Goal: Transaction & Acquisition: Purchase product/service

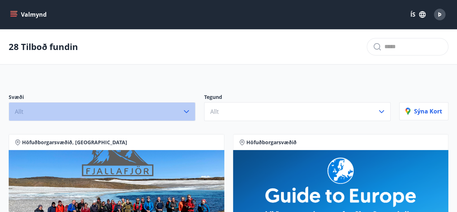
click at [178, 106] on button "Allt" at bounding box center [102, 111] width 187 height 19
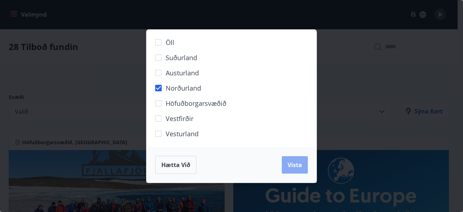
click at [292, 166] on span "Vista" at bounding box center [295, 165] width 14 height 8
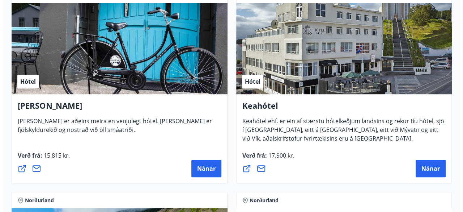
scroll to position [179, 0]
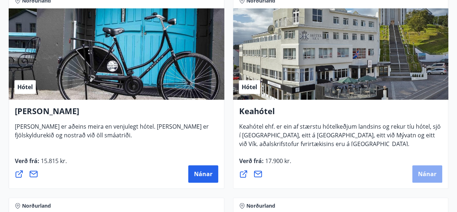
click at [419, 178] on button "Nánar" at bounding box center [428, 173] width 30 height 17
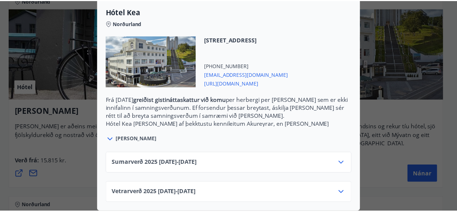
scroll to position [0, 0]
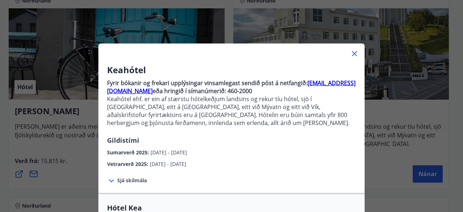
click at [387, 149] on div "Keahótel Fyrir bókanir og frekari upplýsingar vinsamlegast sendið póst á netfan…" at bounding box center [231, 106] width 463 height 212
click at [393, 146] on div "Keahótel Fyrir bókanir og frekari upplýsingar vinsamlegast sendið póst á netfan…" at bounding box center [231, 106] width 463 height 212
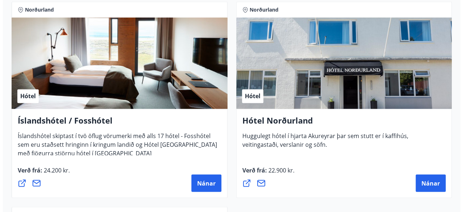
scroll to position [580, 0]
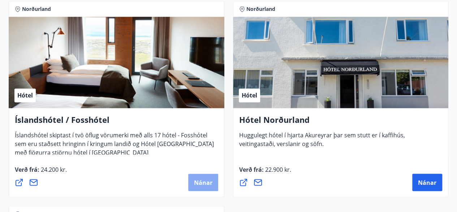
click at [197, 179] on span "Nánar" at bounding box center [203, 182] width 18 height 8
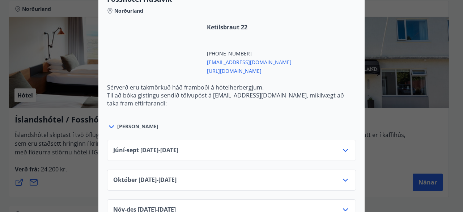
scroll to position [335, 0]
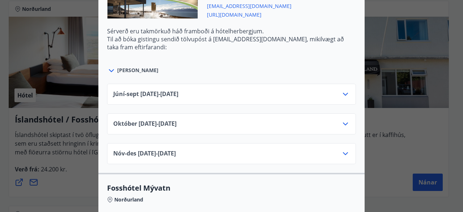
click at [249, 123] on div "[DATE]10.25 - [DATE]" at bounding box center [231, 126] width 237 height 14
click at [261, 119] on div "[DATE]10.25 - [DATE]" at bounding box center [231, 126] width 237 height 14
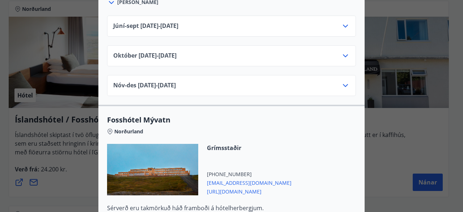
scroll to position [393, 0]
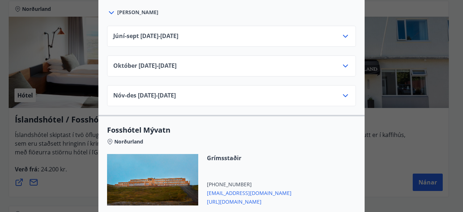
click at [343, 35] on icon at bounding box center [345, 36] width 5 height 3
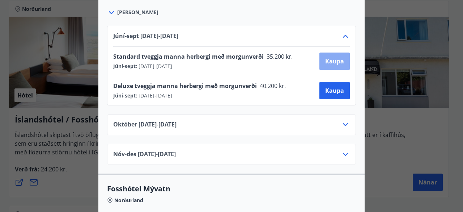
click at [337, 57] on span "Kaupa" at bounding box center [334, 61] width 19 height 8
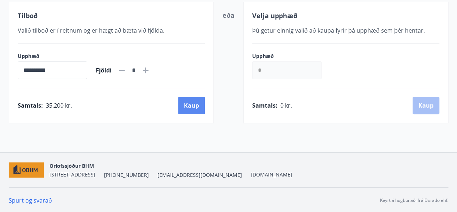
click at [200, 109] on button "Kaup" at bounding box center [191, 105] width 27 height 17
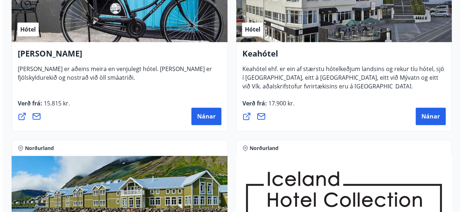
scroll to position [237, 0]
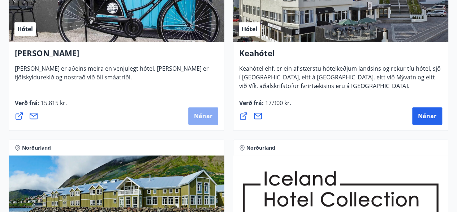
click at [197, 112] on span "Nánar" at bounding box center [203, 116] width 18 height 8
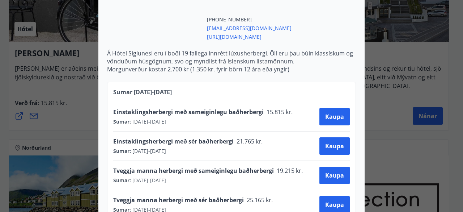
scroll to position [277, 0]
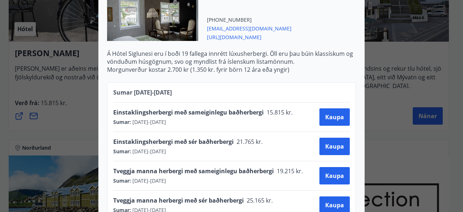
drag, startPoint x: 242, startPoint y: 30, endPoint x: 225, endPoint y: 31, distance: 16.7
click at [225, 32] on span "[URL][DOMAIN_NAME]" at bounding box center [249, 36] width 85 height 9
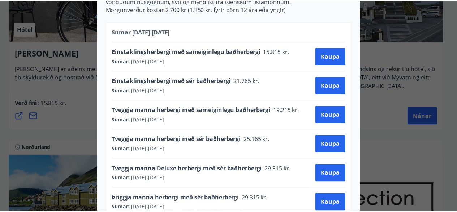
scroll to position [0, 0]
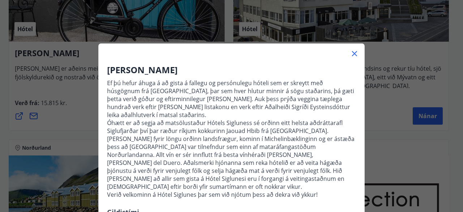
click at [90, 147] on div "Hótel Siglunes Ef þú hefur áhuga á að gista á fallegu og persónulegu hóteli sem…" at bounding box center [231, 106] width 463 height 212
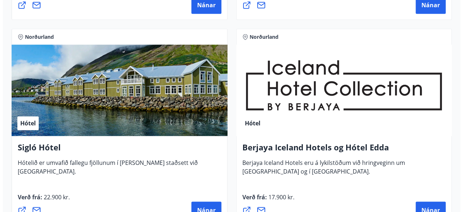
scroll to position [401, 0]
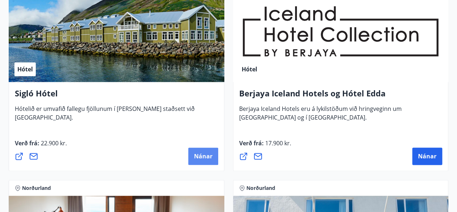
click at [198, 158] on span "Nánar" at bounding box center [203, 156] width 18 height 8
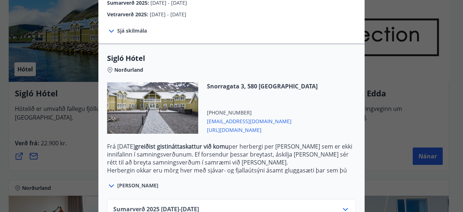
scroll to position [200, 0]
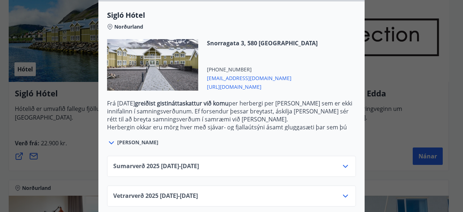
click at [247, 162] on div "Sumarverð [PHONE_NUMBER][DATE] - [DATE]" at bounding box center [231, 169] width 237 height 14
click at [343, 165] on icon at bounding box center [345, 166] width 5 height 3
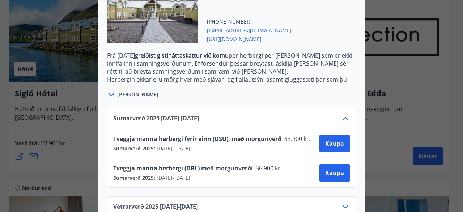
scroll to position [249, 0]
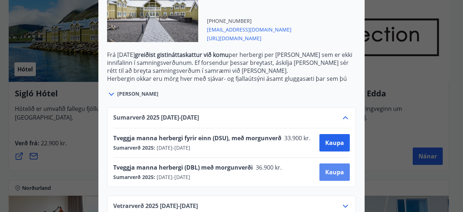
click at [338, 168] on span "Kaupa" at bounding box center [334, 172] width 19 height 8
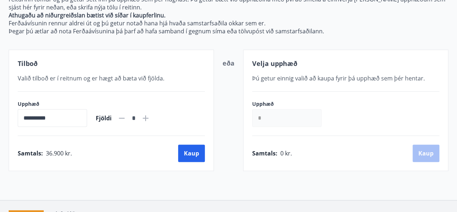
scroll to position [152, 0]
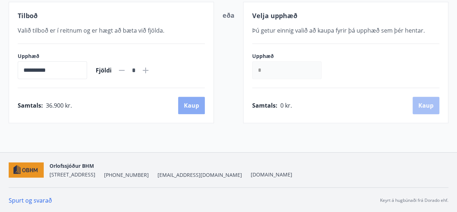
click at [200, 109] on button "Kaup" at bounding box center [191, 105] width 27 height 17
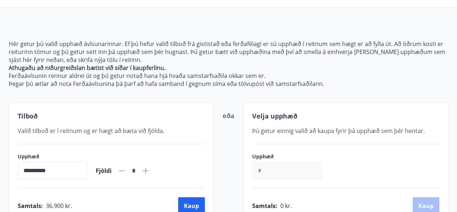
scroll to position [51, 0]
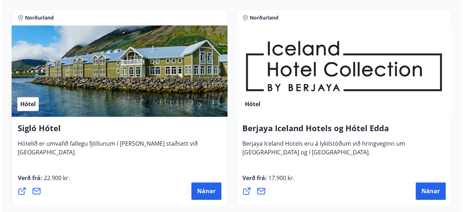
scroll to position [367, 0]
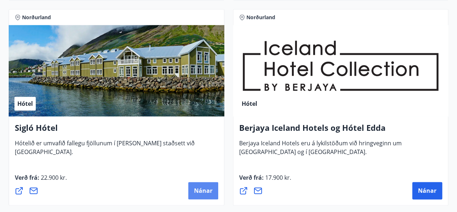
click at [200, 193] on span "Nánar" at bounding box center [203, 190] width 18 height 8
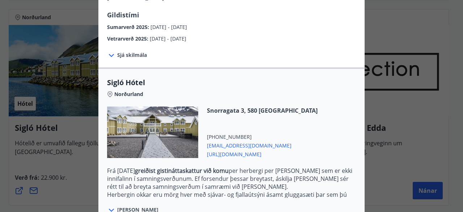
scroll to position [200, 0]
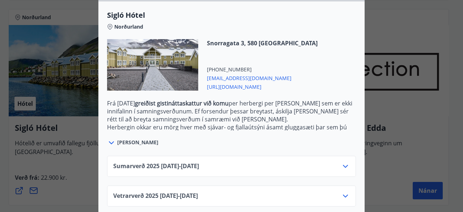
click at [266, 162] on div "Sumarverð [PHONE_NUMBER][DATE] - [DATE]" at bounding box center [231, 169] width 237 height 14
click at [345, 162] on icon at bounding box center [345, 166] width 9 height 9
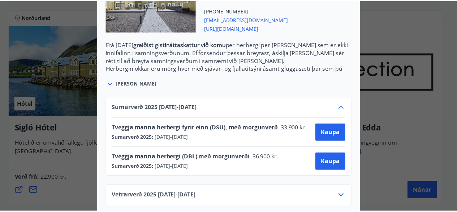
scroll to position [0, 0]
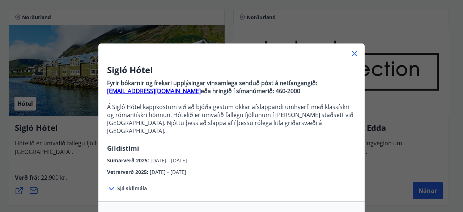
click at [78, 161] on div "Sigló Hótel Fyrir bókarnir og frekari upplýsingar vinsamlega senduð póst á netf…" at bounding box center [231, 106] width 463 height 212
